Goal: Transaction & Acquisition: Purchase product/service

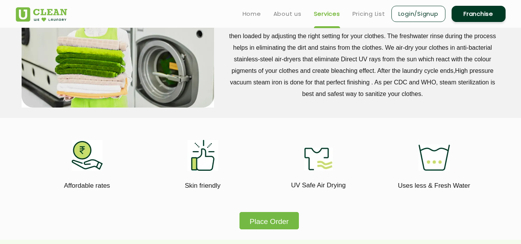
scroll to position [355, 0]
click at [422, 17] on link "Login/Signup" at bounding box center [418, 14] width 54 height 16
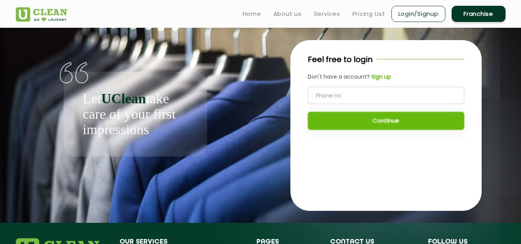
click at [375, 94] on input "tel" at bounding box center [385, 95] width 156 height 17
type input "7727072067"
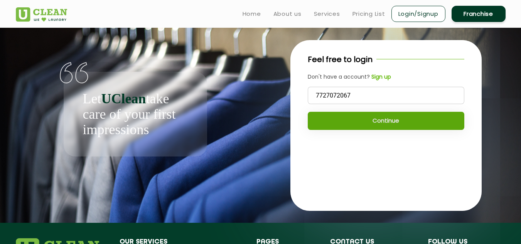
click at [373, 119] on button "Continue" at bounding box center [385, 121] width 156 height 18
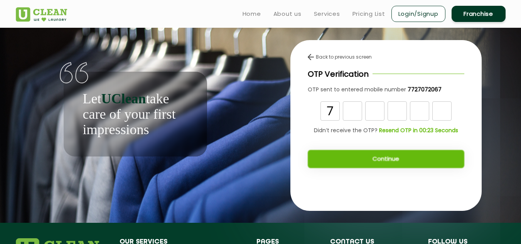
type input "7"
type input "1"
type input "6"
type input "0"
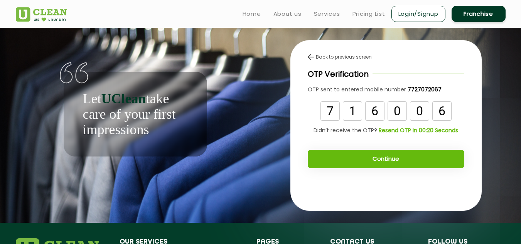
type input "6"
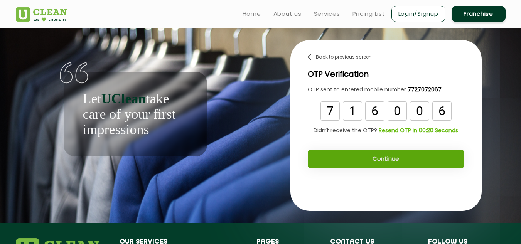
click at [380, 162] on button "Continue" at bounding box center [385, 159] width 156 height 18
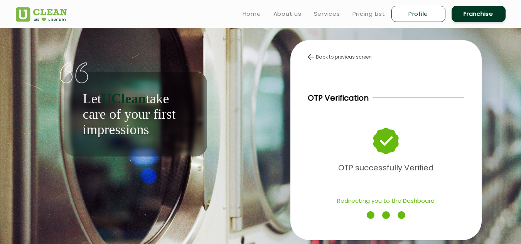
click at [380, 162] on b "OTP successfully Verified" at bounding box center [386, 167] width 96 height 11
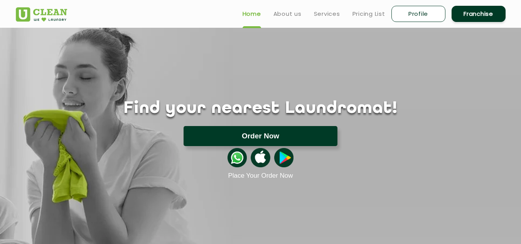
click at [240, 130] on button "Order Now" at bounding box center [260, 136] width 154 height 20
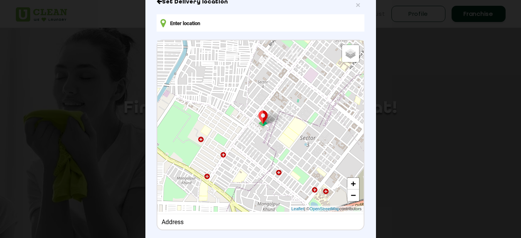
scroll to position [60, 0]
click at [200, 26] on input "text" at bounding box center [259, 23] width 207 height 17
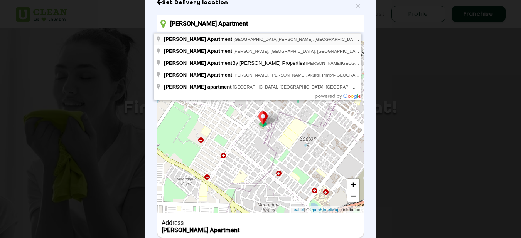
type input "Bhalchandra Apartment, Godavari Nagar Road, Bhagirath Society, Pravinnagar, Vas…"
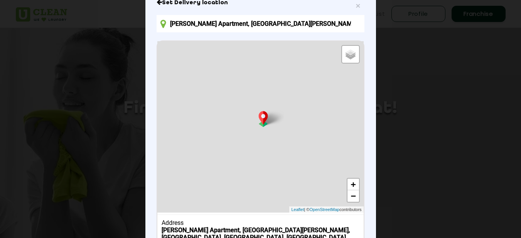
scroll to position [120, 0]
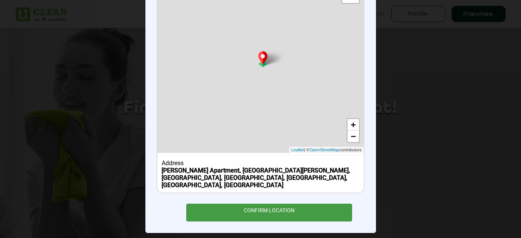
click at [272, 207] on div "CONFIRM LOCATION" at bounding box center [269, 212] width 166 height 17
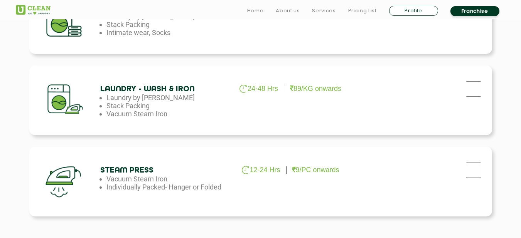
scroll to position [478, 0]
click at [471, 88] on input "checkbox" at bounding box center [473, 88] width 19 height 15
checkbox input "true"
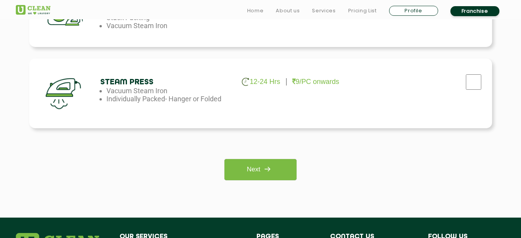
scroll to position [566, 0]
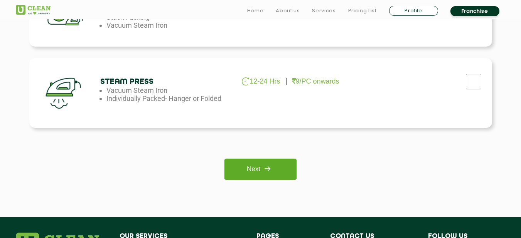
click at [268, 163] on img at bounding box center [267, 169] width 14 height 14
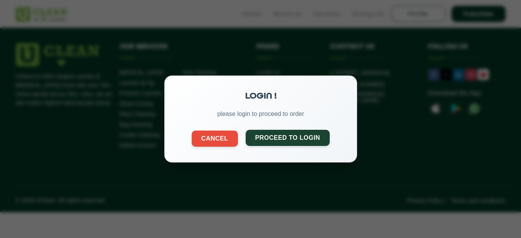
click at [293, 142] on button "Proceed to Login" at bounding box center [287, 138] width 84 height 16
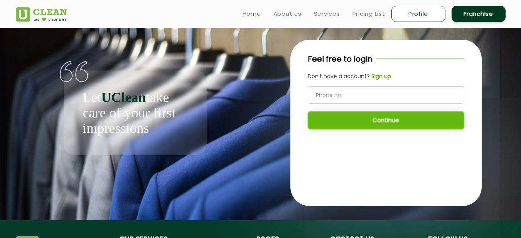
click at [349, 97] on input "tel" at bounding box center [385, 94] width 156 height 17
type input "7727072067"
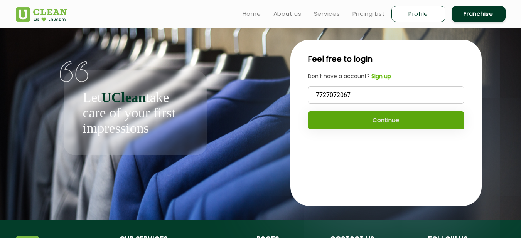
click at [351, 116] on button "Continue" at bounding box center [385, 120] width 156 height 18
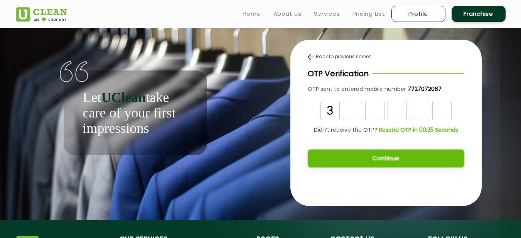
type input "3"
type input "7"
type input "4"
type input "7"
type input "1"
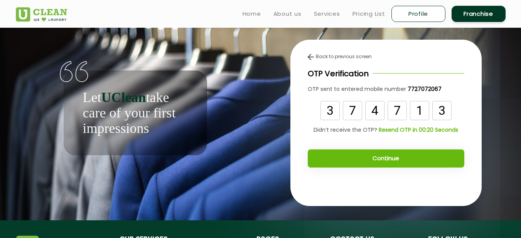
type input "3"
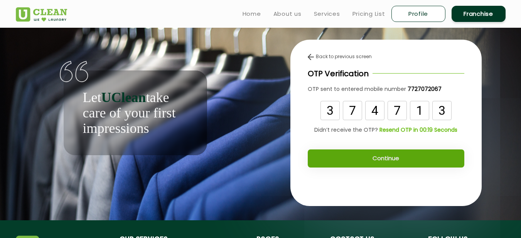
click at [361, 158] on button "Continue" at bounding box center [385, 159] width 156 height 18
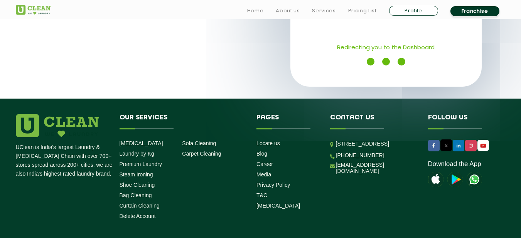
scroll to position [153, 0]
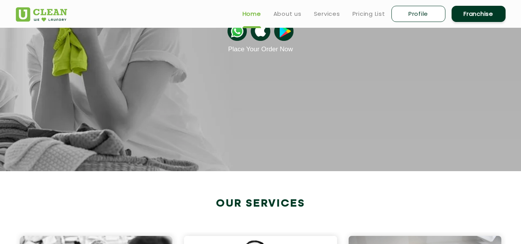
scroll to position [126, 0]
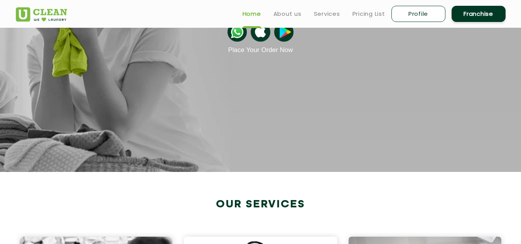
click at [235, 37] on img at bounding box center [236, 31] width 19 height 19
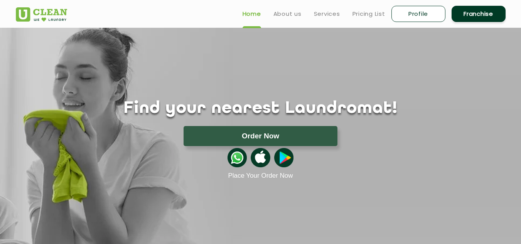
click at [420, 15] on link "Profile" at bounding box center [418, 14] width 54 height 16
select select
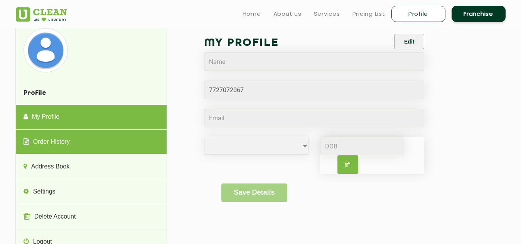
click at [66, 143] on link "Order History" at bounding box center [91, 142] width 151 height 25
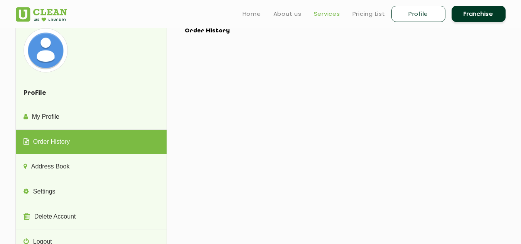
click at [331, 15] on link "Services" at bounding box center [327, 13] width 26 height 9
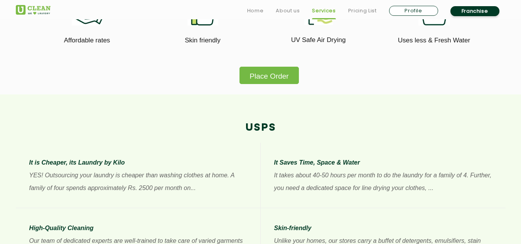
scroll to position [502, 0]
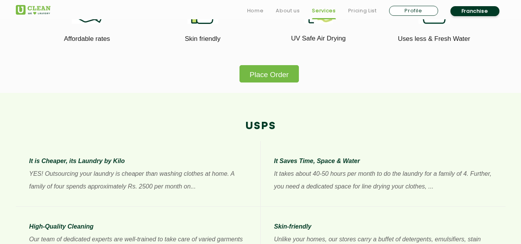
click at [279, 76] on button "Place Order" at bounding box center [268, 73] width 59 height 17
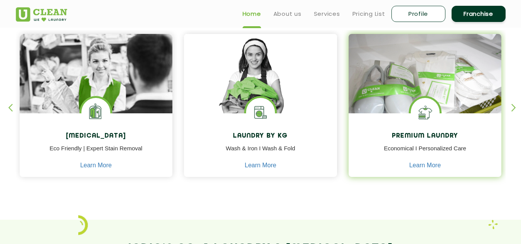
scroll to position [325, 0]
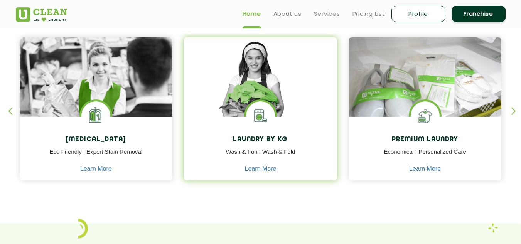
click at [259, 102] on img at bounding box center [260, 115] width 29 height 29
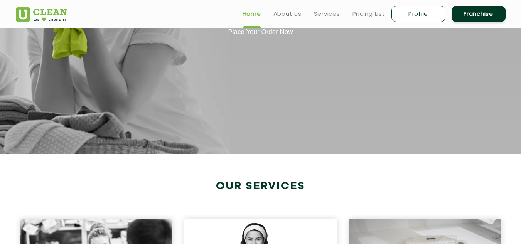
scroll to position [0, 0]
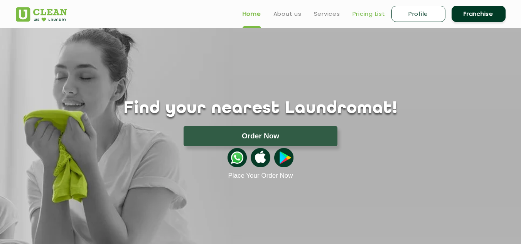
click at [358, 11] on link "Pricing List" at bounding box center [368, 13] width 33 height 9
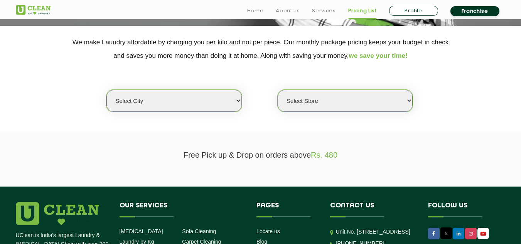
scroll to position [153, 0]
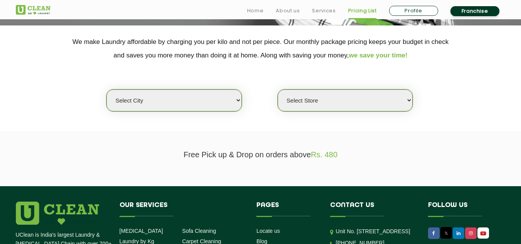
click at [214, 101] on select "Select city Aalo Agartala Agra Ahmedabad Akola Aligarh Alwar - UClean Select Am…" at bounding box center [173, 100] width 135 height 22
select select "12"
click at [106, 89] on select "Select city Aalo Agartala Agra Ahmedabad Akola Aligarh Alwar - UClean Select Am…" at bounding box center [173, 100] width 135 height 22
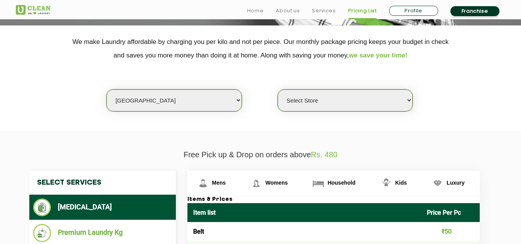
click at [296, 104] on select "Select Store UClean Shivranjani" at bounding box center [344, 100] width 135 height 22
select select "25"
click at [277, 89] on select "Select Store UClean Shivranjani" at bounding box center [344, 100] width 135 height 22
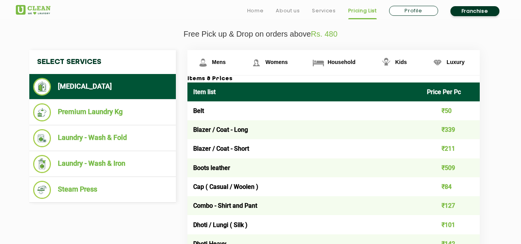
scroll to position [274, 0]
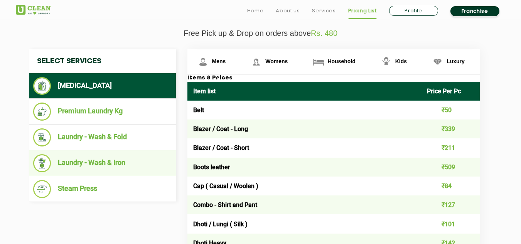
click at [110, 163] on li "Laundry - Wash & Iron" at bounding box center [102, 163] width 139 height 18
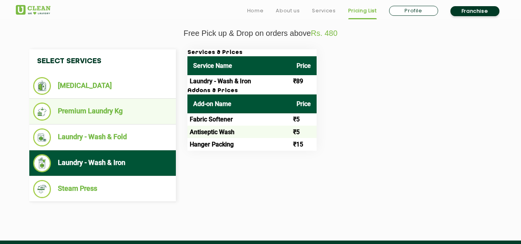
click at [99, 113] on li "Premium Laundry Kg" at bounding box center [102, 111] width 139 height 18
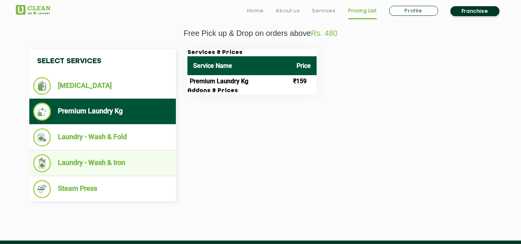
click at [104, 157] on li "Laundry - Wash & Iron" at bounding box center [102, 163] width 139 height 18
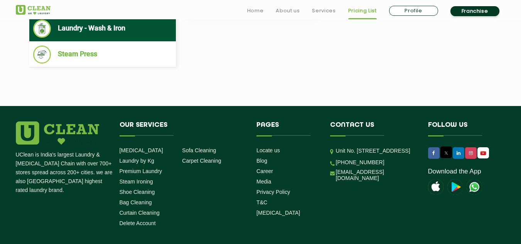
scroll to position [455, 0]
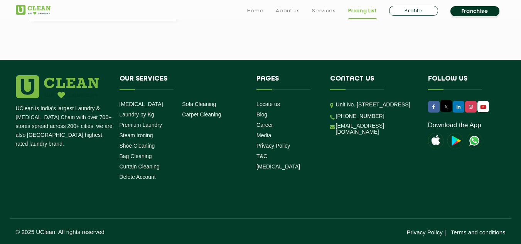
click at [476, 139] on img at bounding box center [473, 140] width 15 height 15
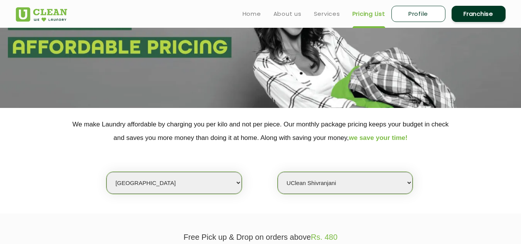
scroll to position [60, 0]
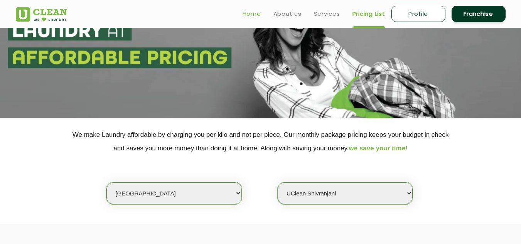
click at [254, 13] on link "Home" at bounding box center [251, 13] width 18 height 9
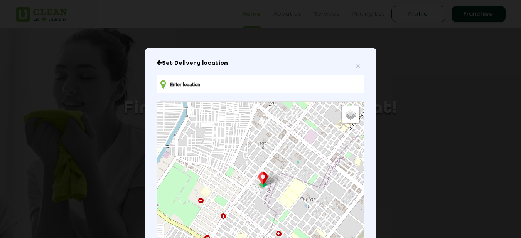
scroll to position [39, 0]
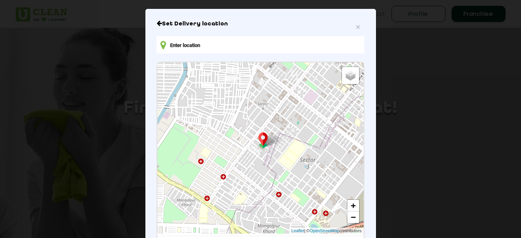
click at [198, 39] on input "text" at bounding box center [259, 44] width 207 height 17
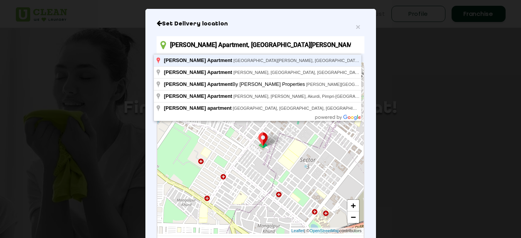
type input "[PERSON_NAME] Apartment, [GEOGRAPHIC_DATA][PERSON_NAME], [GEOGRAPHIC_DATA], [GE…"
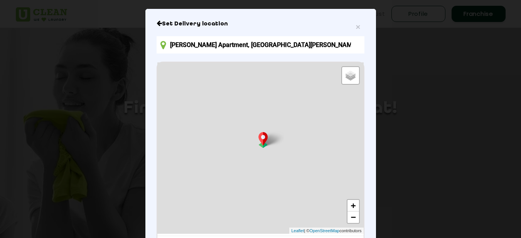
scroll to position [120, 0]
